Goal: Find specific page/section: Find specific page/section

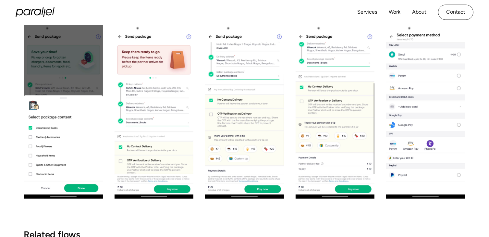
scroll to position [496, 0]
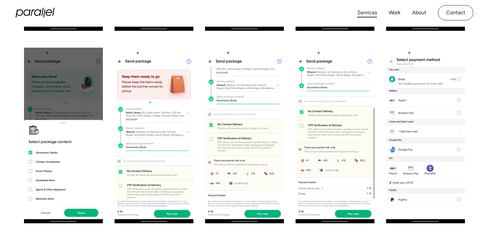
click at [367, 12] on link "Services" at bounding box center [367, 12] width 20 height 9
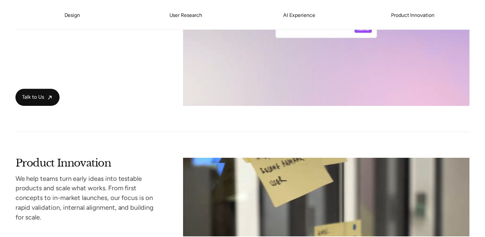
scroll to position [1228, 0]
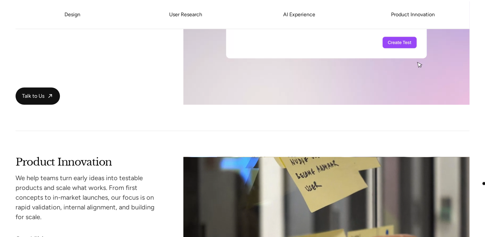
drag, startPoint x: 485, startPoint y: 140, endPoint x: 483, endPoint y: 191, distance: 50.3
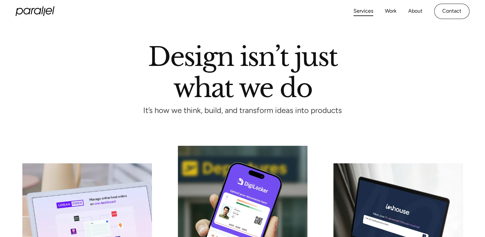
scroll to position [0, 0]
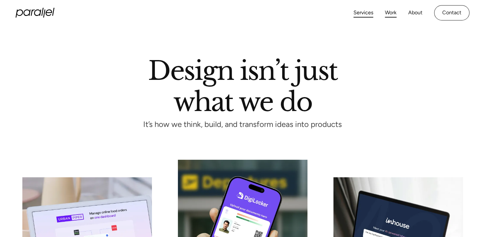
click at [393, 12] on link "Work" at bounding box center [391, 12] width 12 height 9
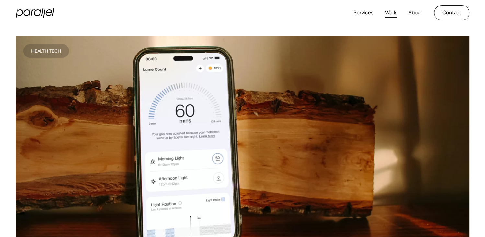
scroll to position [272, 0]
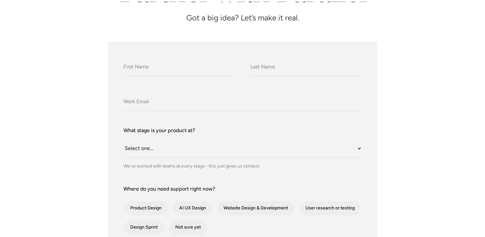
scroll to position [227, 0]
